Goal: Information Seeking & Learning: Learn about a topic

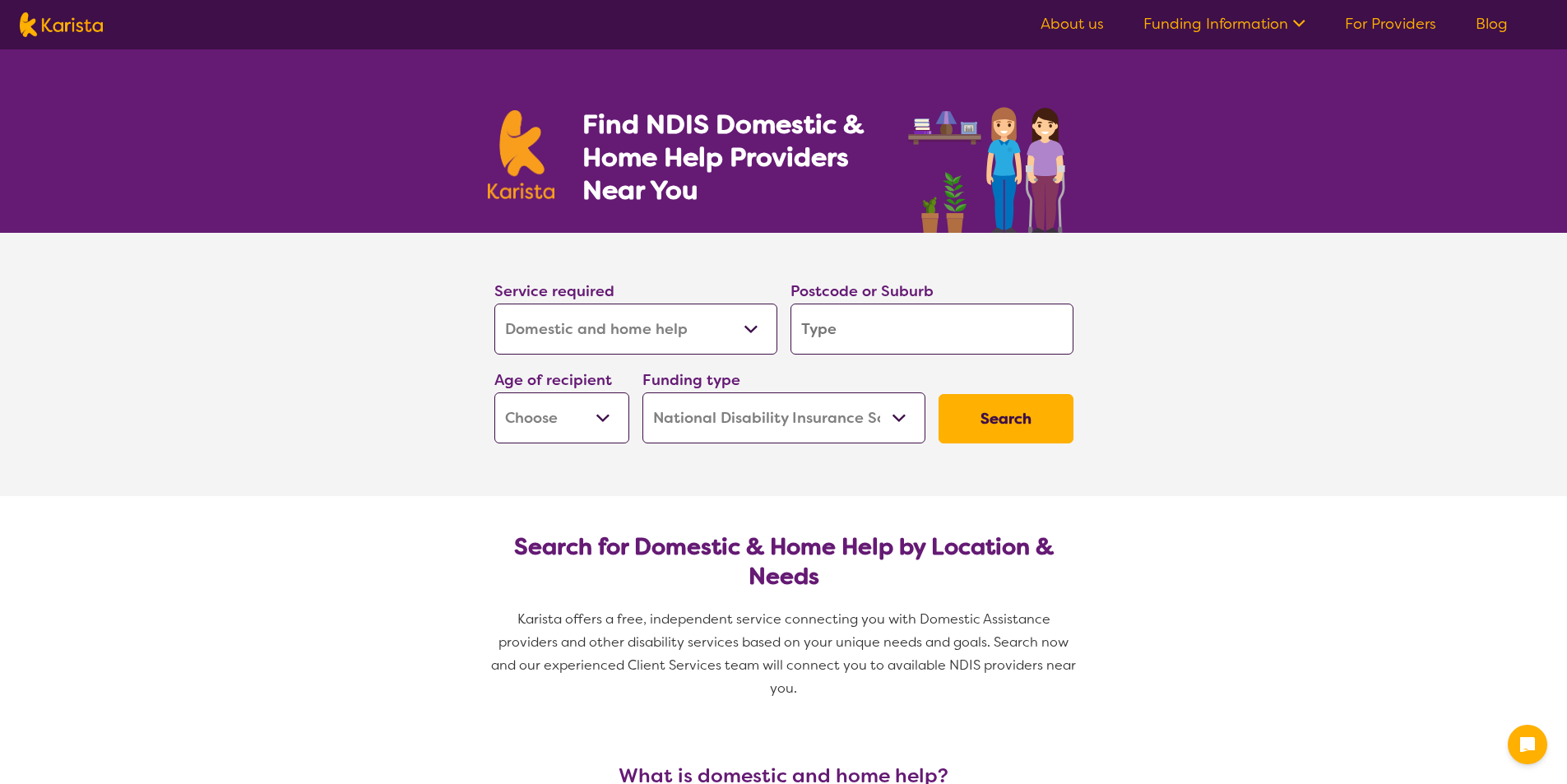
select select "Domestic and home help"
select select "NDIS"
select select "Domestic and home help"
select select "NDIS"
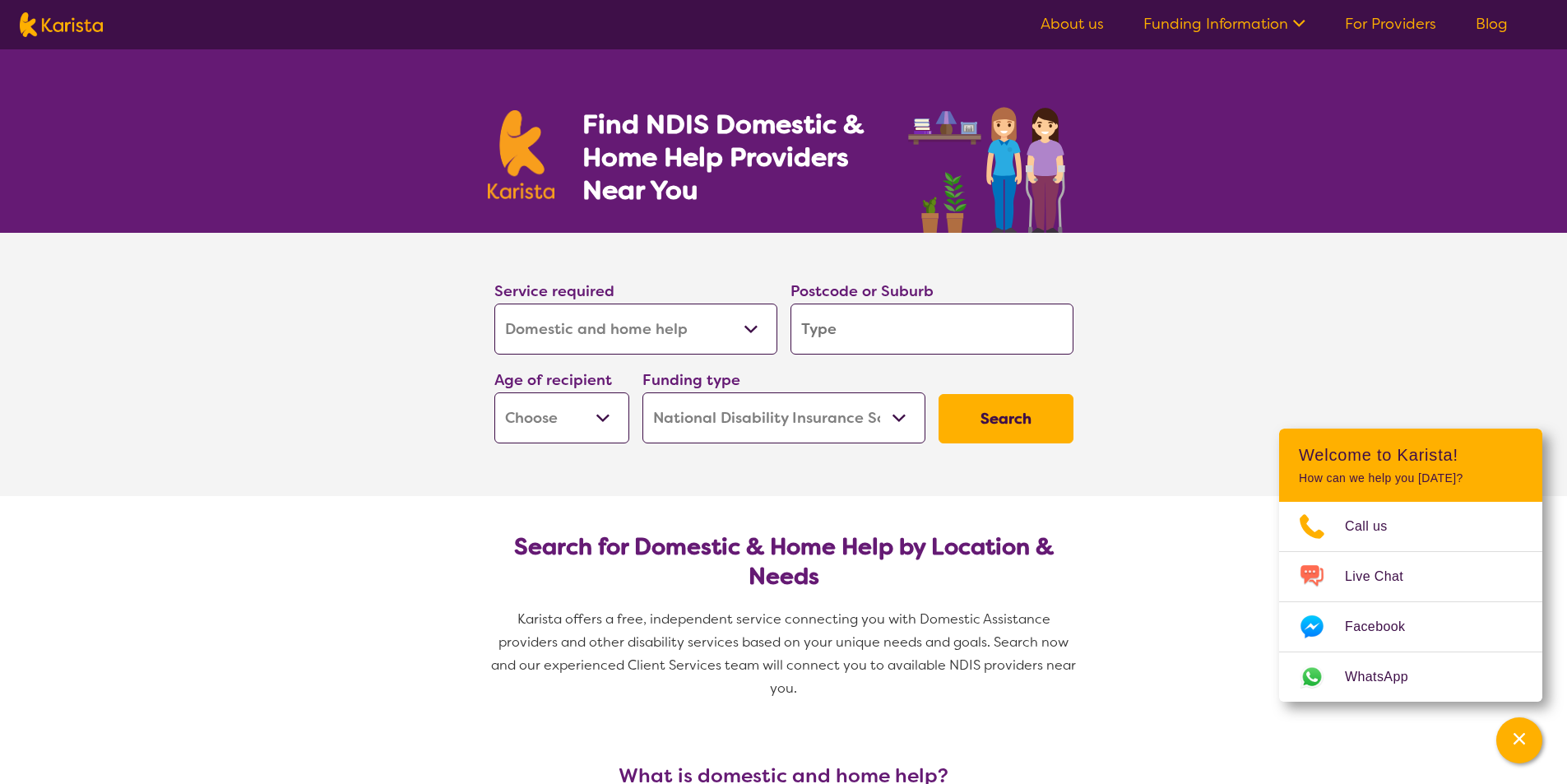
click at [601, 413] on select "Early Childhood - 0 to 9 Child - 10 to 11 Adolescent - 12 to 17 Adult - 18 to 6…" at bounding box center [561, 417] width 135 height 51
select select "AD"
click at [494, 392] on select "Early Childhood - 0 to 9 Child - 10 to 11 Adolescent - 12 to 17 Adult - 18 to 6…" at bounding box center [561, 417] width 135 height 51
select select "AD"
click at [894, 417] on select "Home Care Package (HCP) National Disability Insurance Scheme (NDIS) I don't know" at bounding box center [784, 417] width 283 height 51
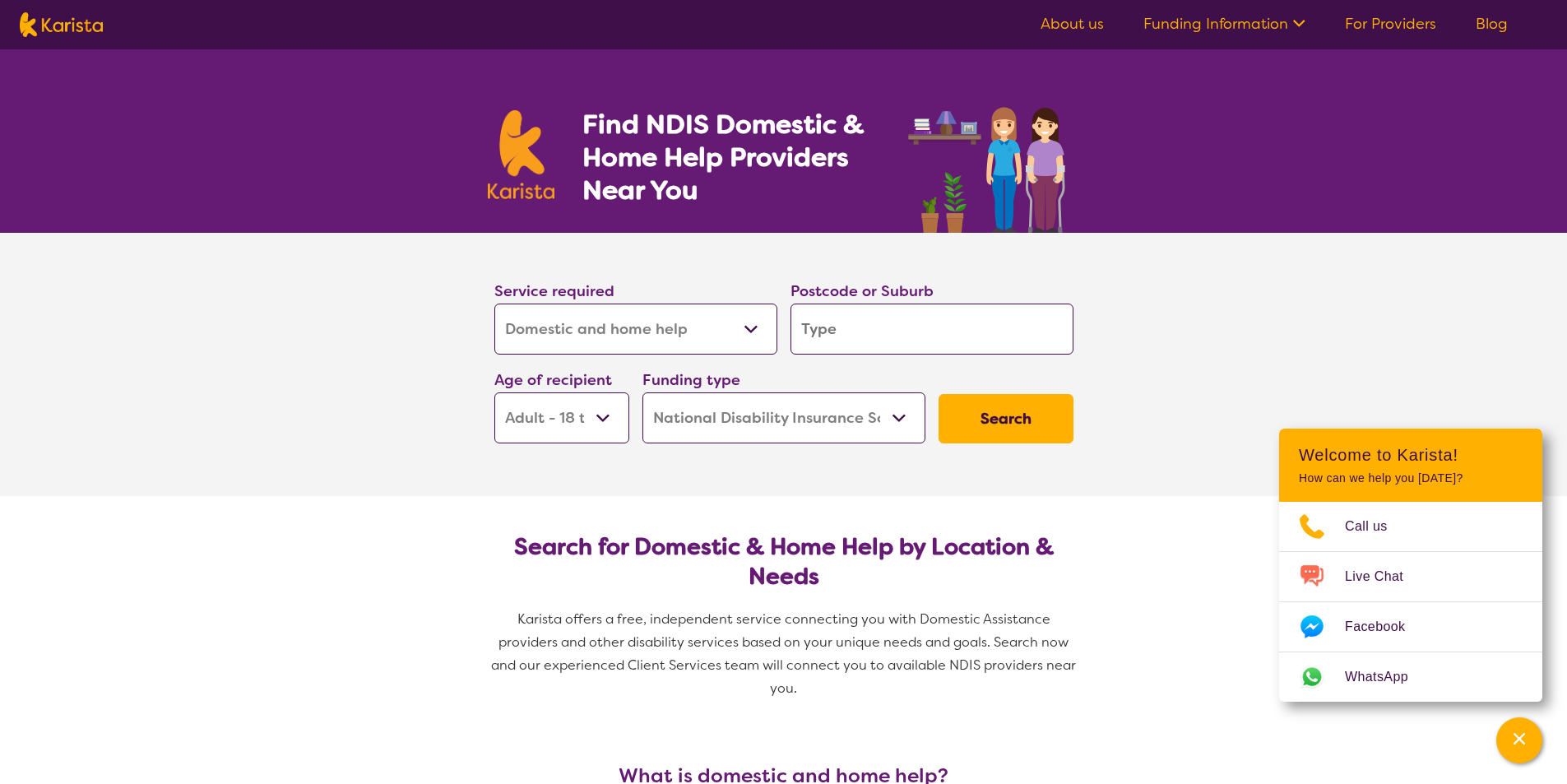
click at [643, 392] on select "Home Care Package (HCP) National Disability Insurance Scheme (NDIS) I don't know" at bounding box center [784, 417] width 283 height 51
click at [980, 418] on button "Search" at bounding box center [1006, 418] width 135 height 49
type input "2"
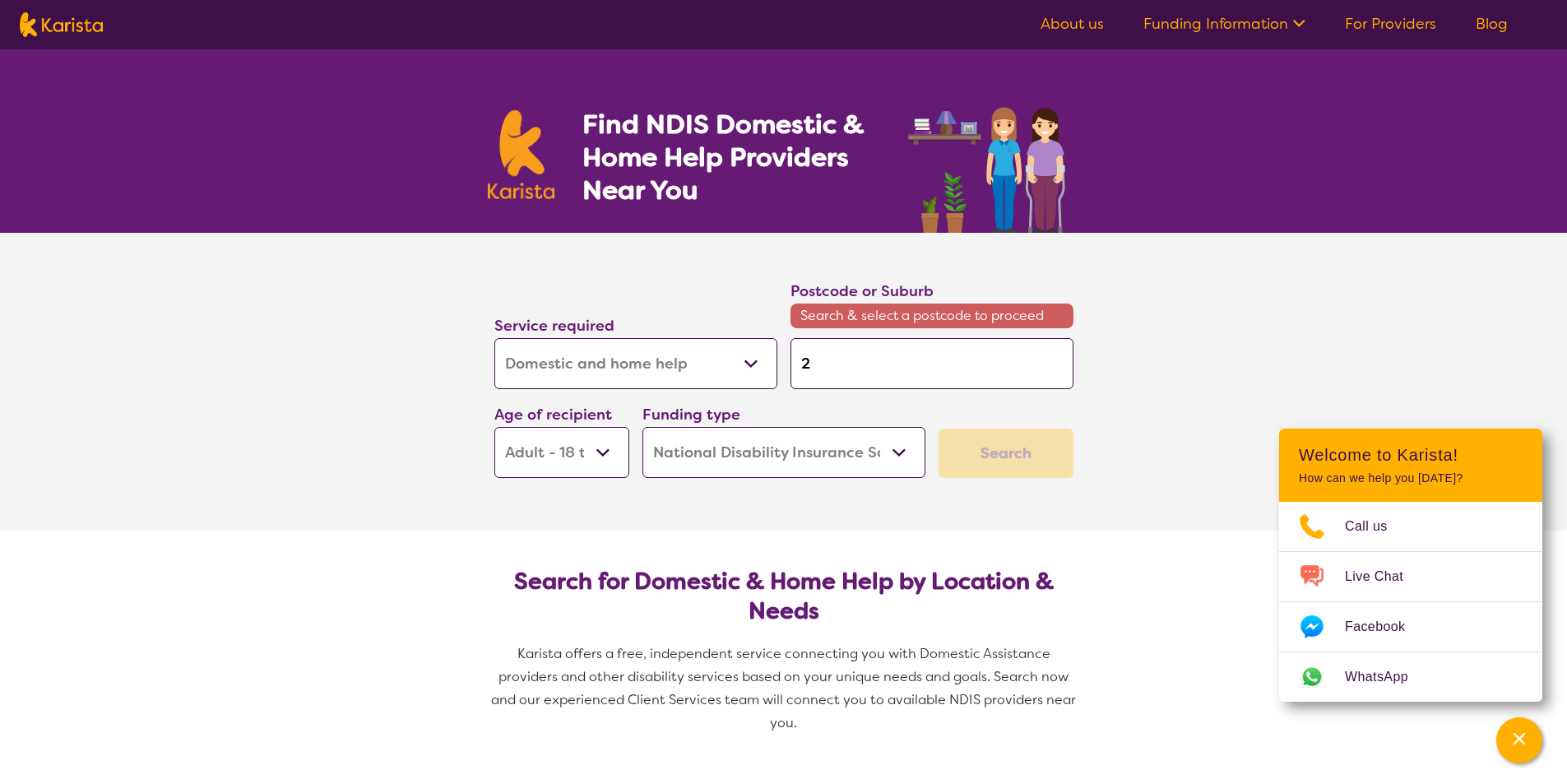
type input "21"
type input "219"
type input "2196"
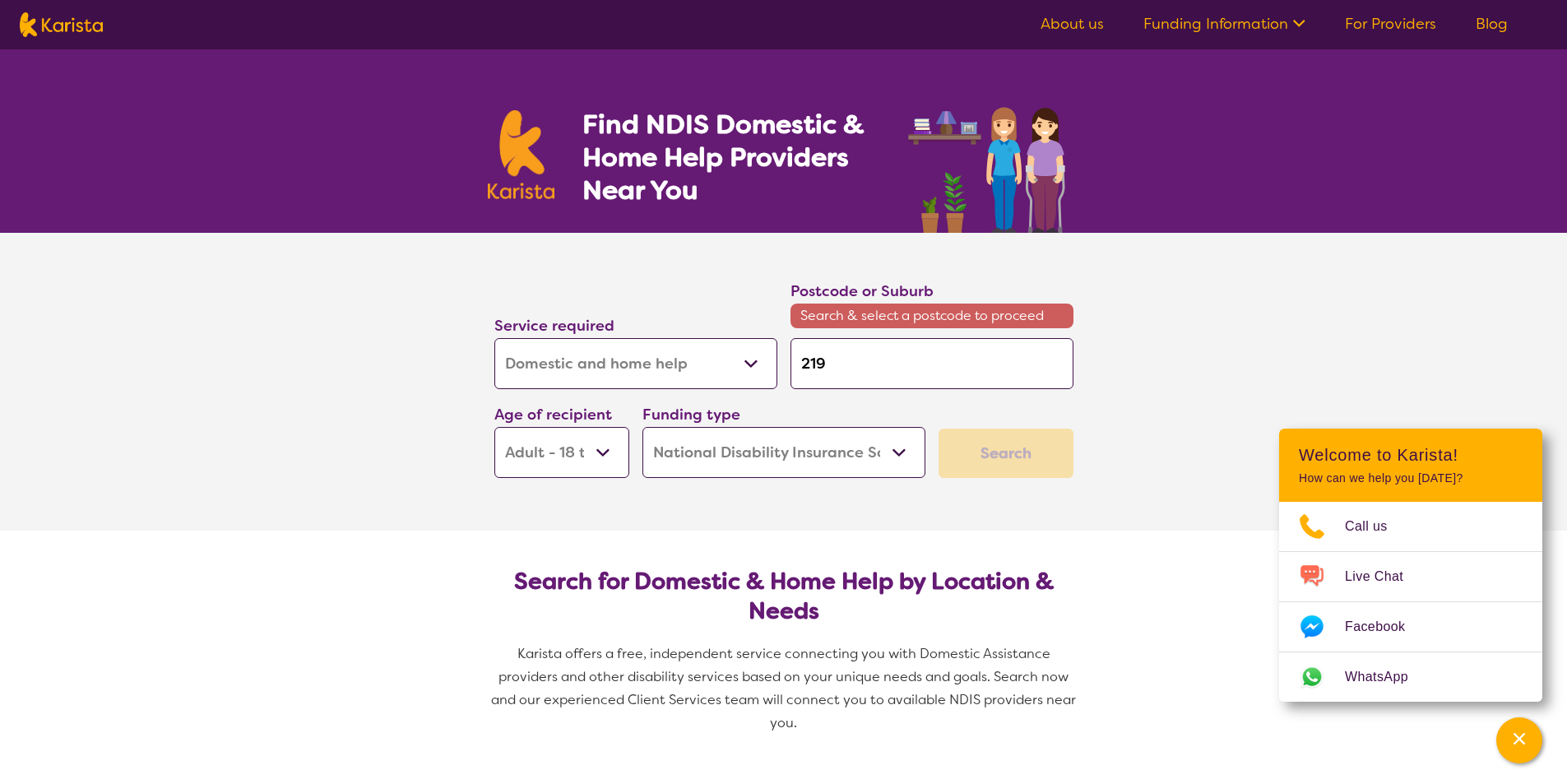
type input "2196"
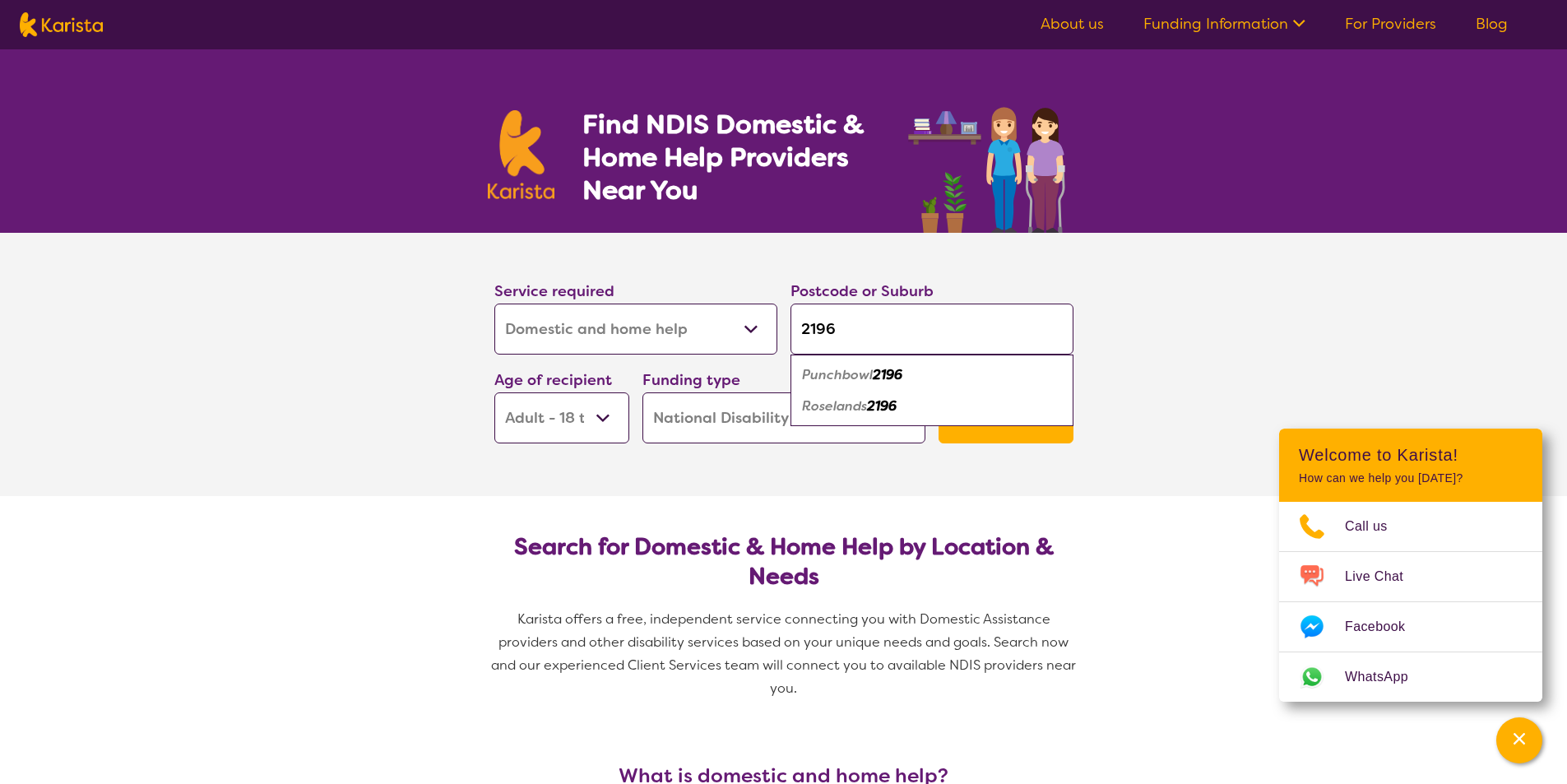
type input "2196"
click at [867, 405] on em "Roselands" at bounding box center [834, 405] width 65 height 17
click at [1022, 424] on button "Search" at bounding box center [1006, 418] width 135 height 49
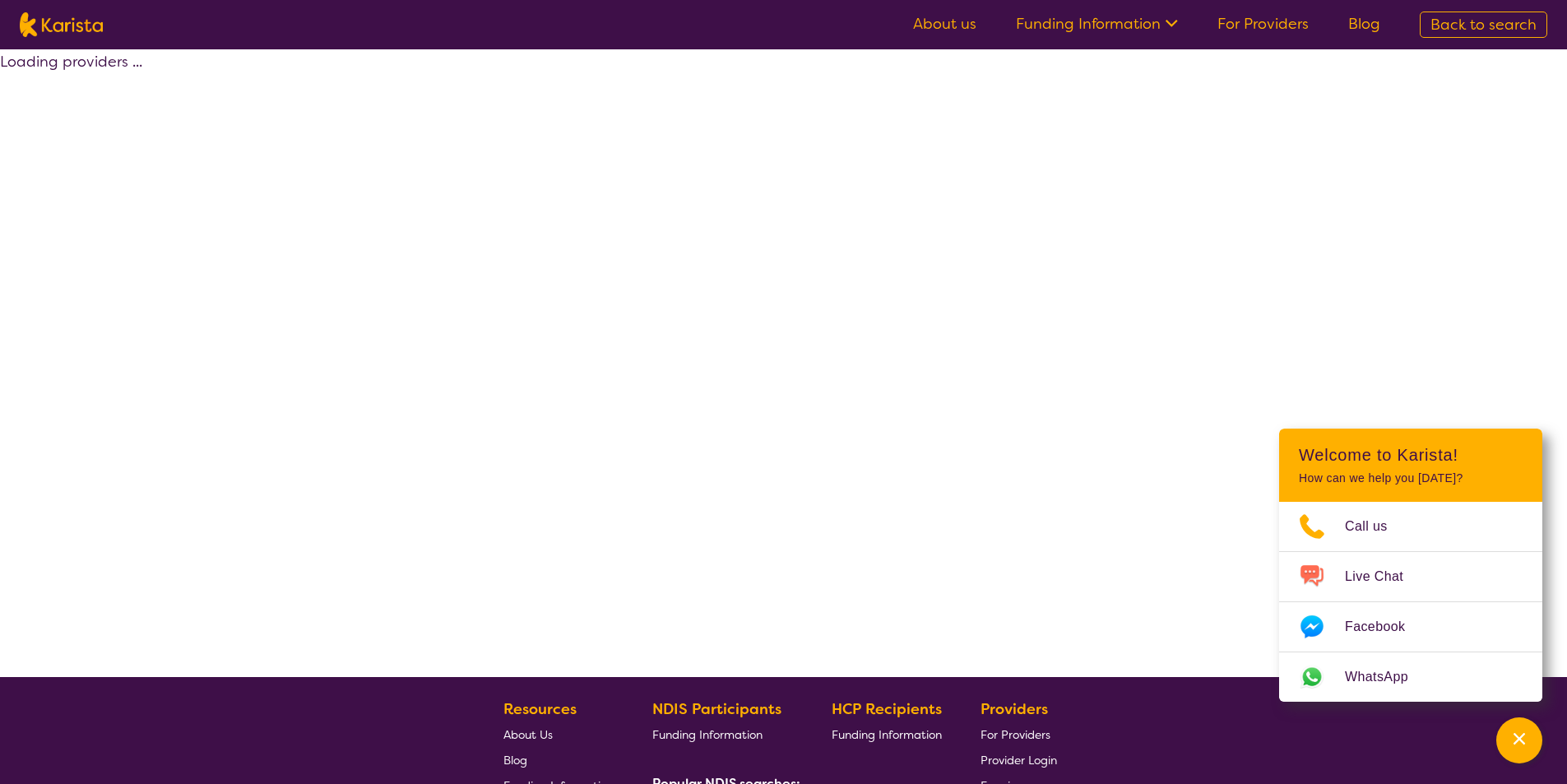
select select "by_score"
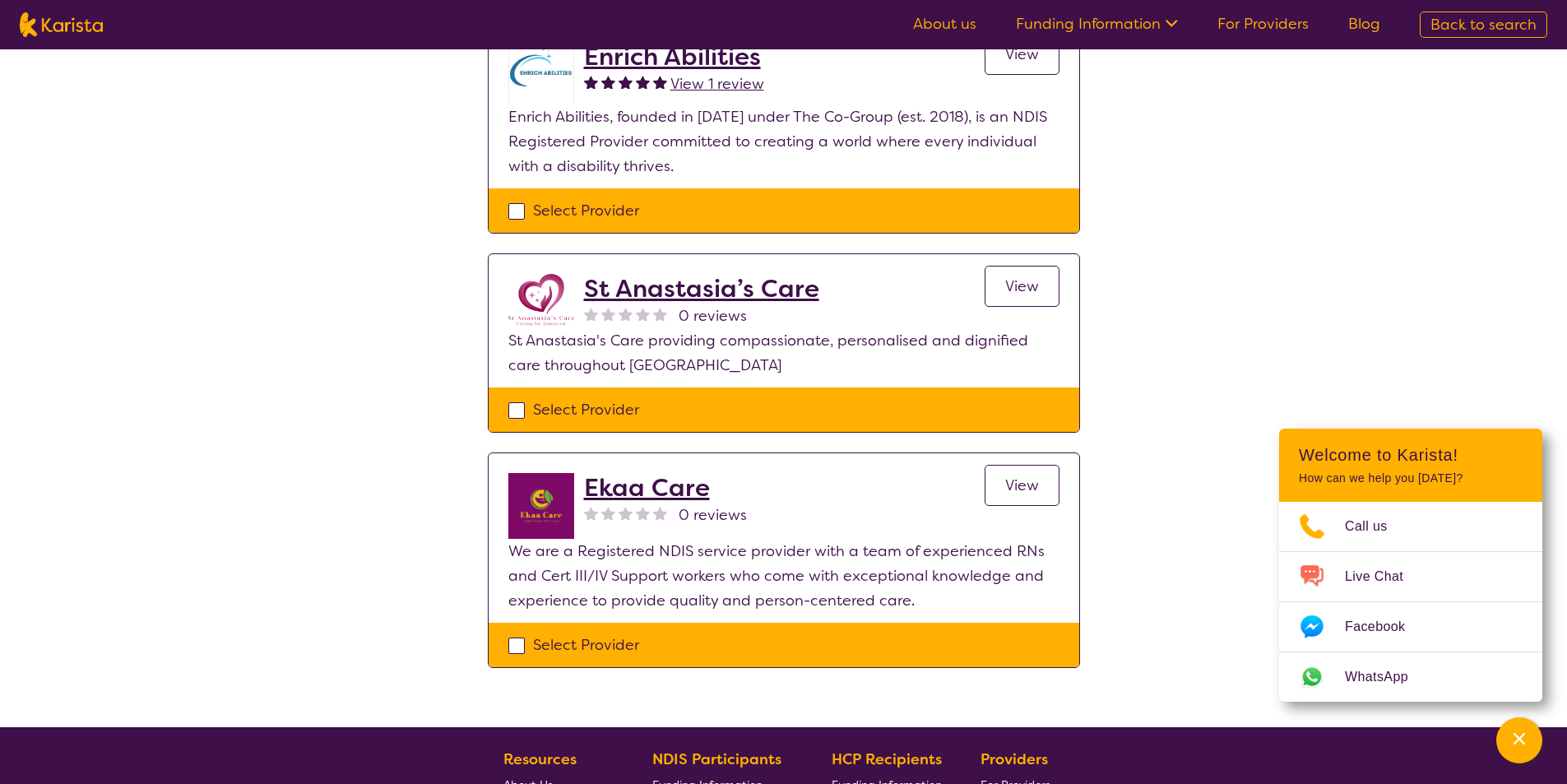
scroll to position [246, 0]
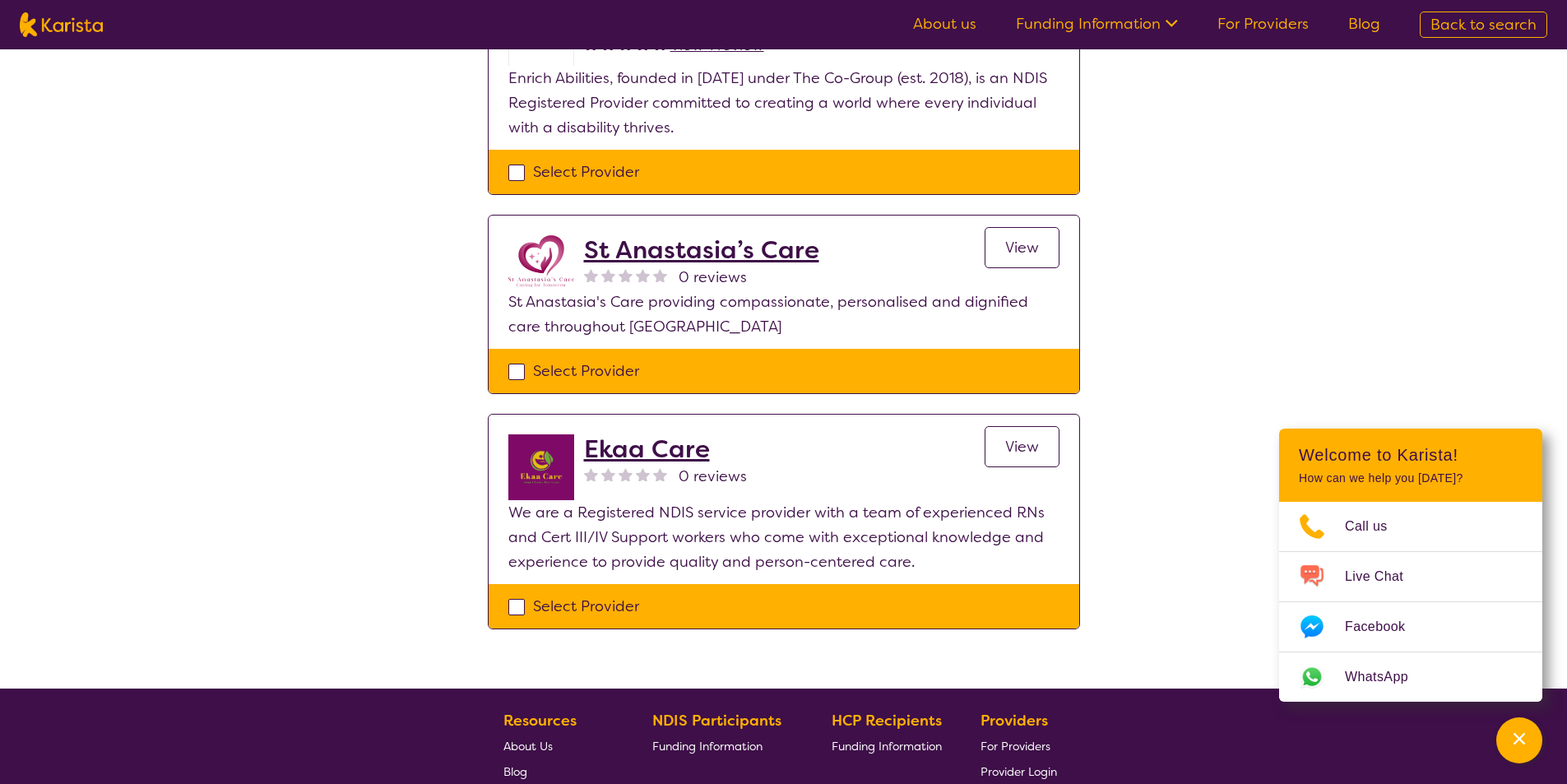
select select "Domestic and home help"
select select "AD"
select select "NDIS"
select select "Domestic and home help"
select select "AD"
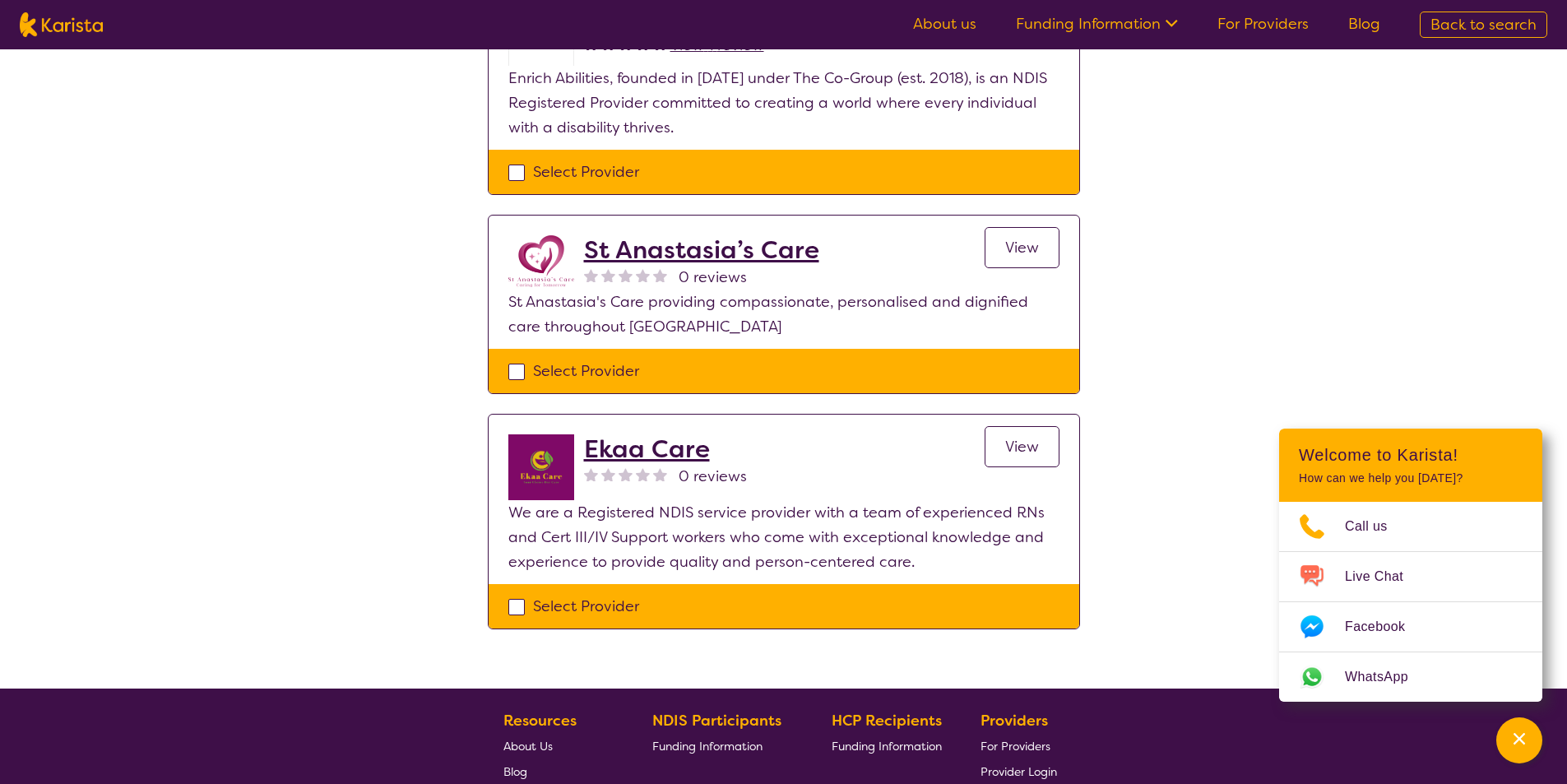
select select "NDIS"
